Goal: Task Accomplishment & Management: Complete application form

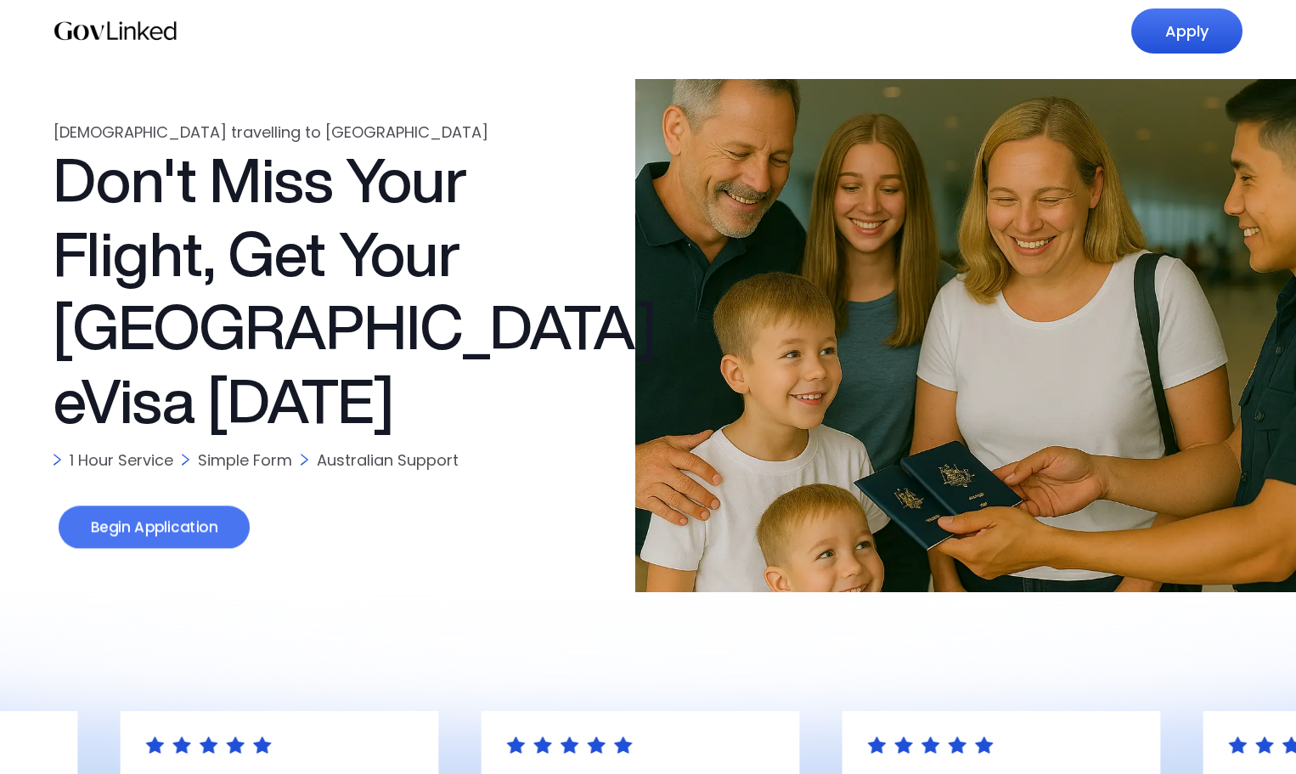
click at [153, 523] on link "Begin Application" at bounding box center [154, 527] width 191 height 43
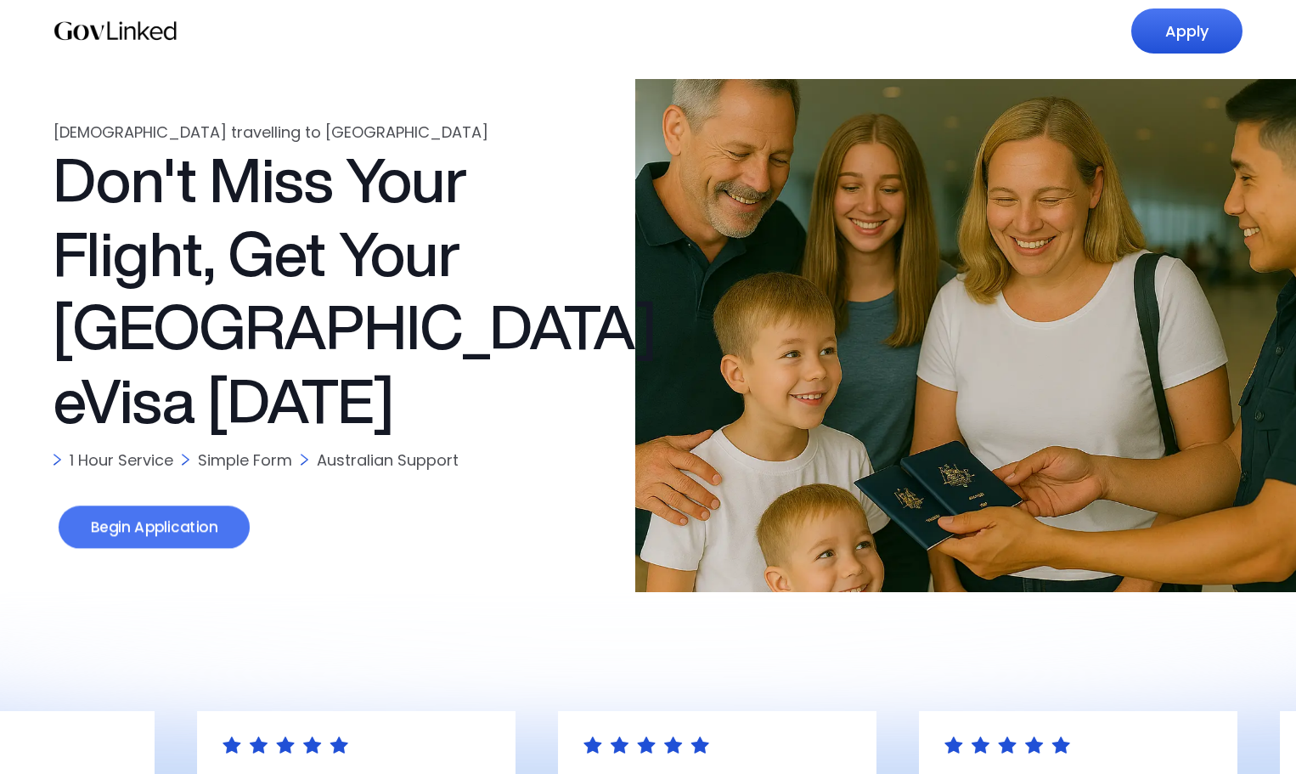
click at [118, 531] on link "Begin Application" at bounding box center [154, 527] width 191 height 43
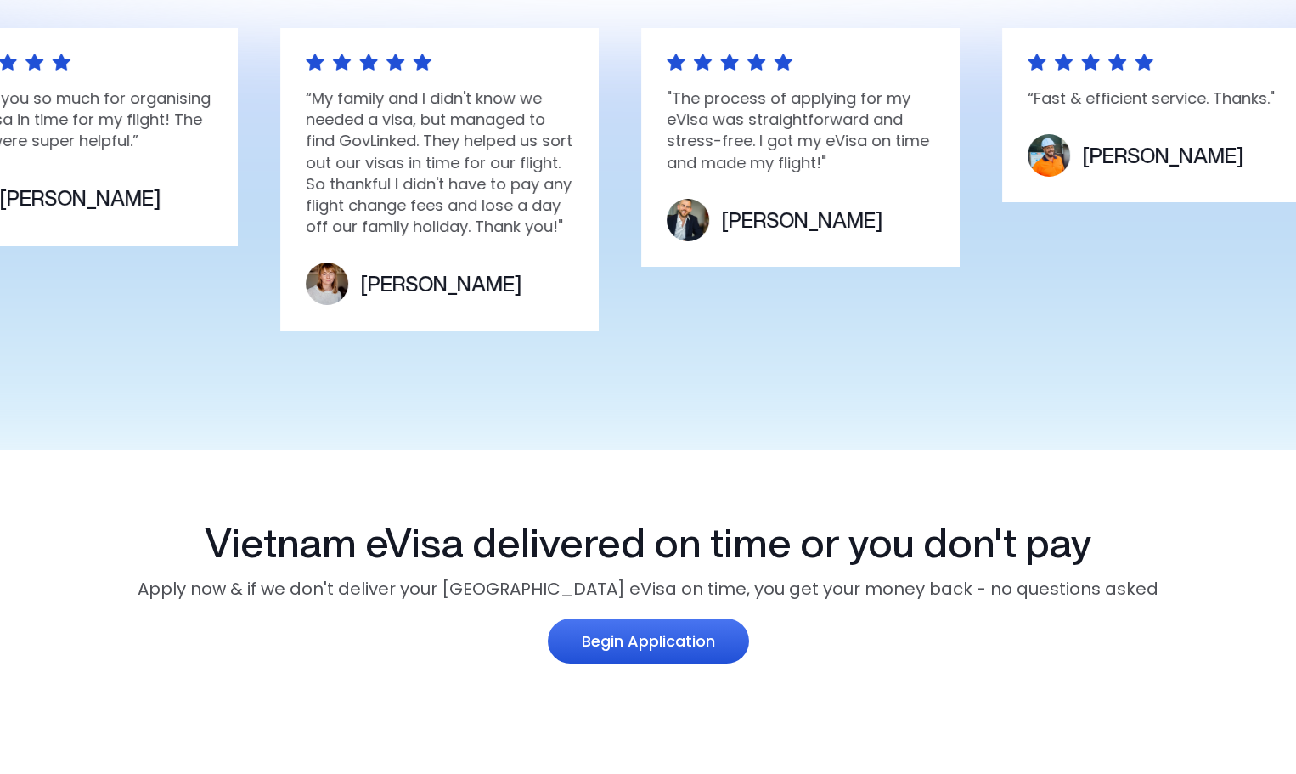
scroll to position [765, 0]
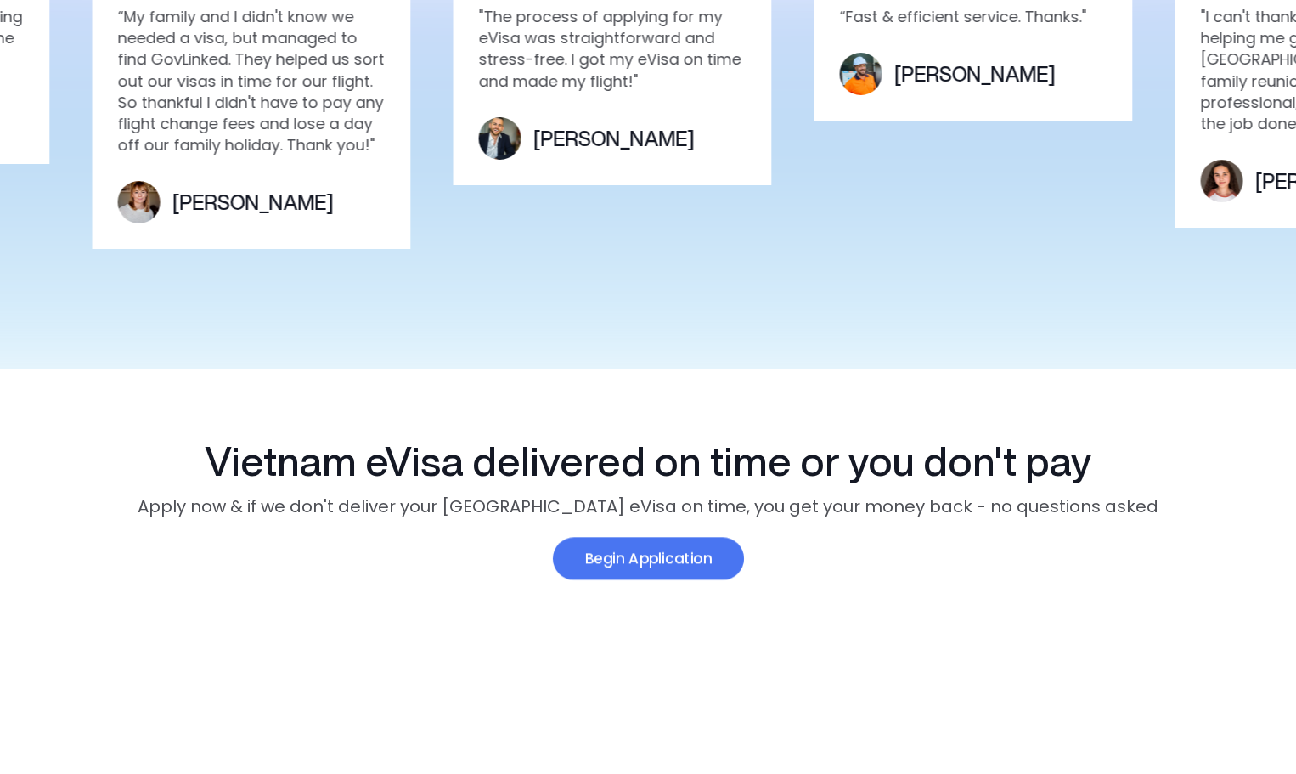
click at [648, 558] on link "Begin Application" at bounding box center [647, 559] width 191 height 43
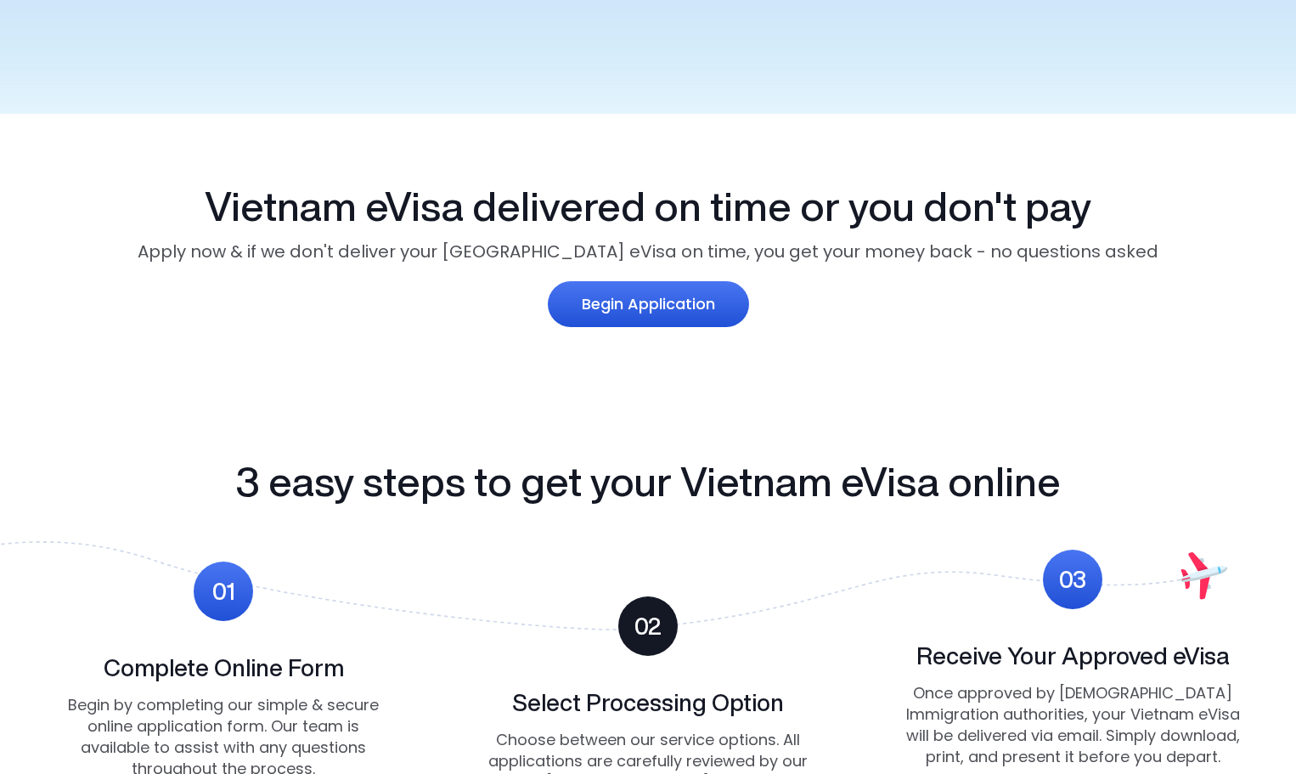
scroll to position [1104, 0]
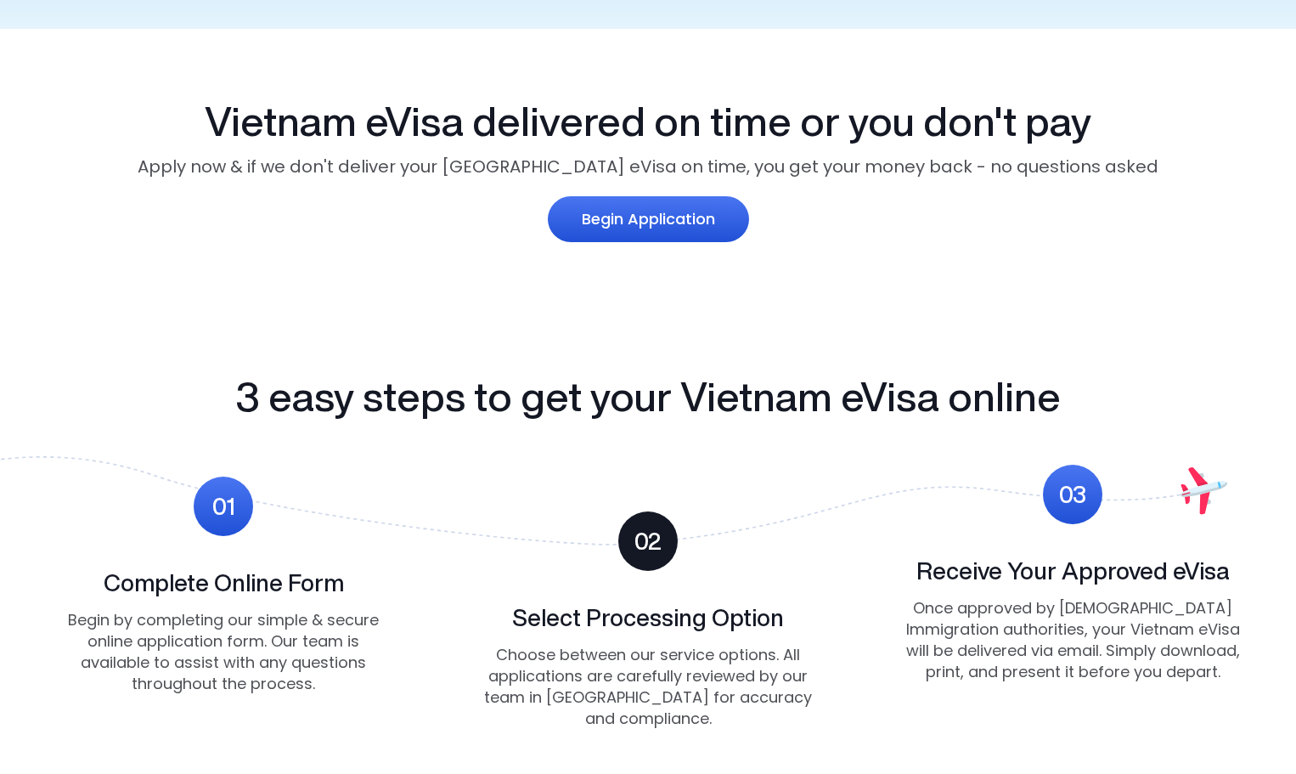
click at [229, 513] on div "01" at bounding box center [223, 505] width 23 height 33
click at [642, 216] on link "Begin Application" at bounding box center [647, 219] width 191 height 43
